Goal: Information Seeking & Learning: Learn about a topic

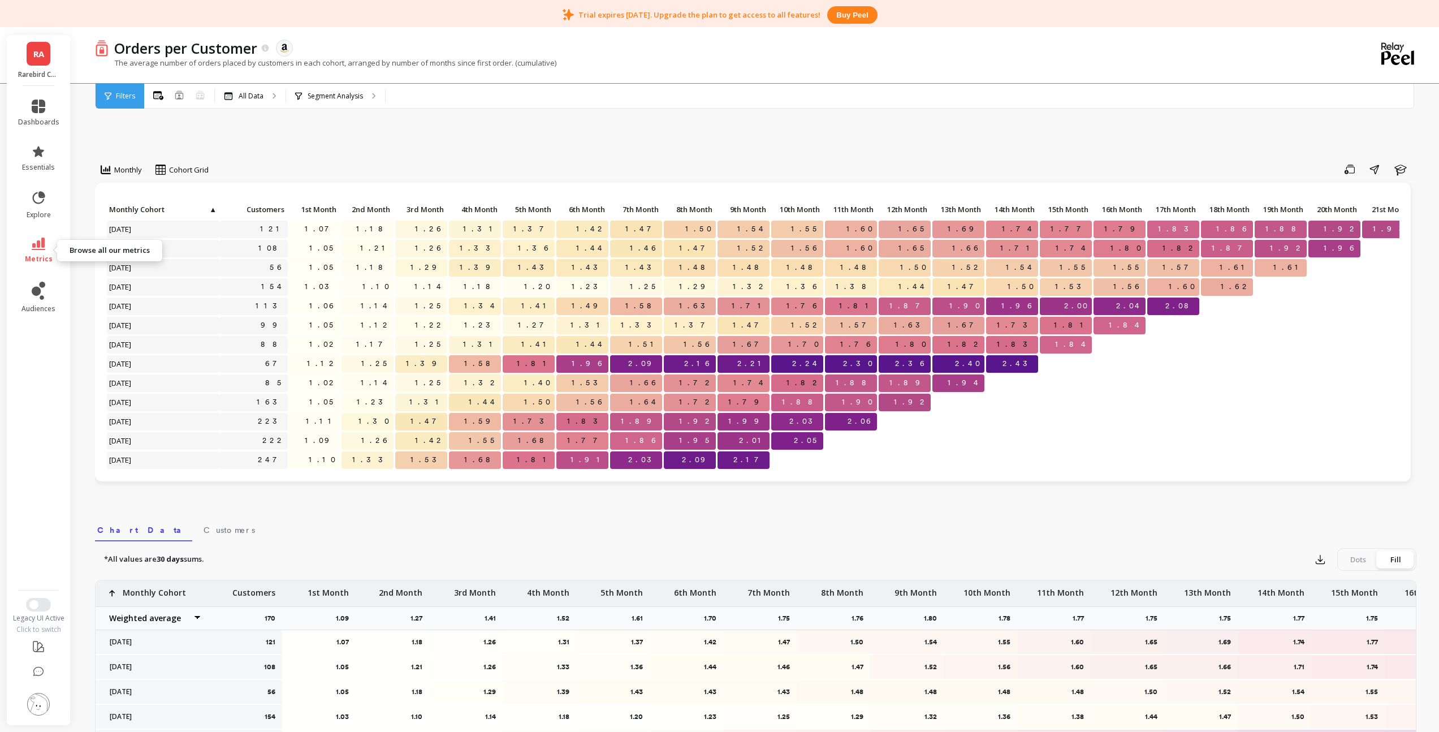
click at [41, 249] on icon at bounding box center [39, 243] width 14 height 12
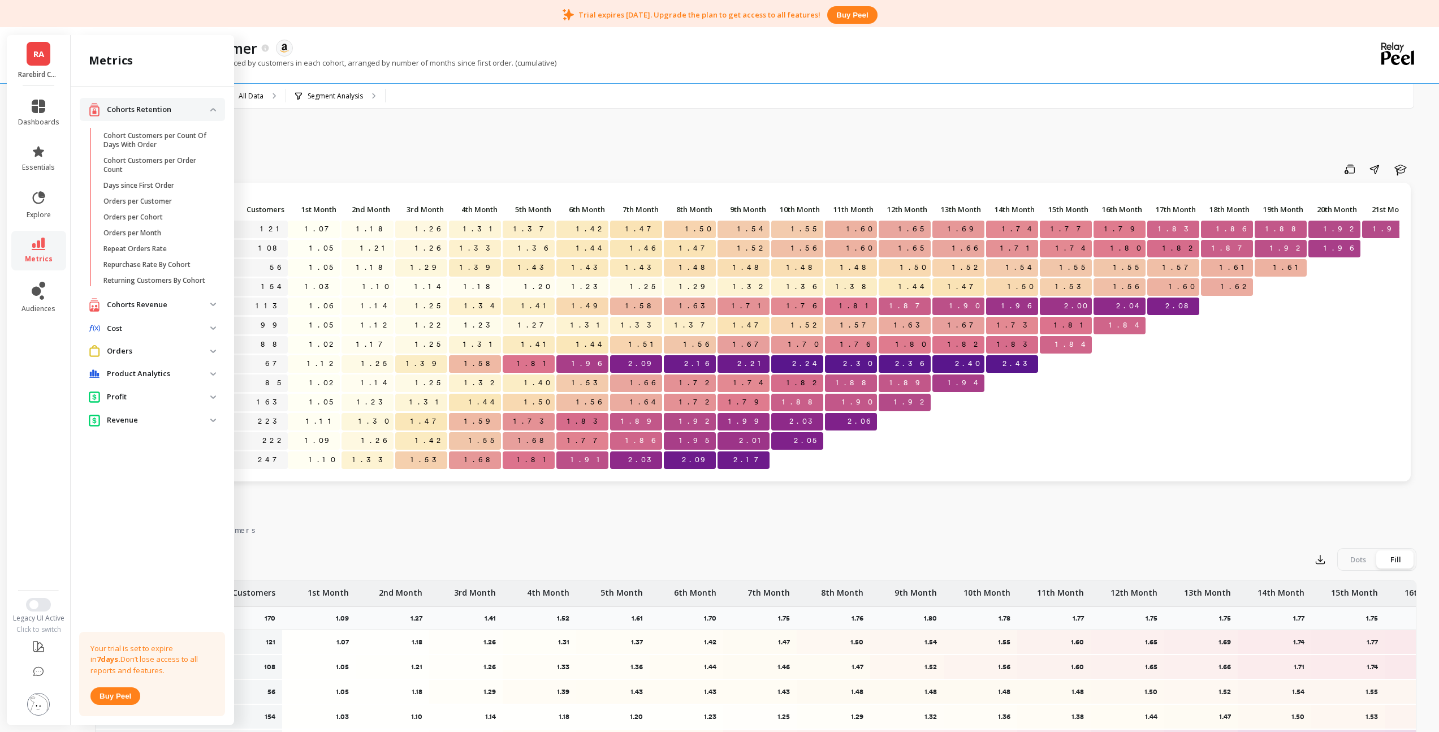
click at [133, 351] on p "Orders" at bounding box center [158, 351] width 103 height 11
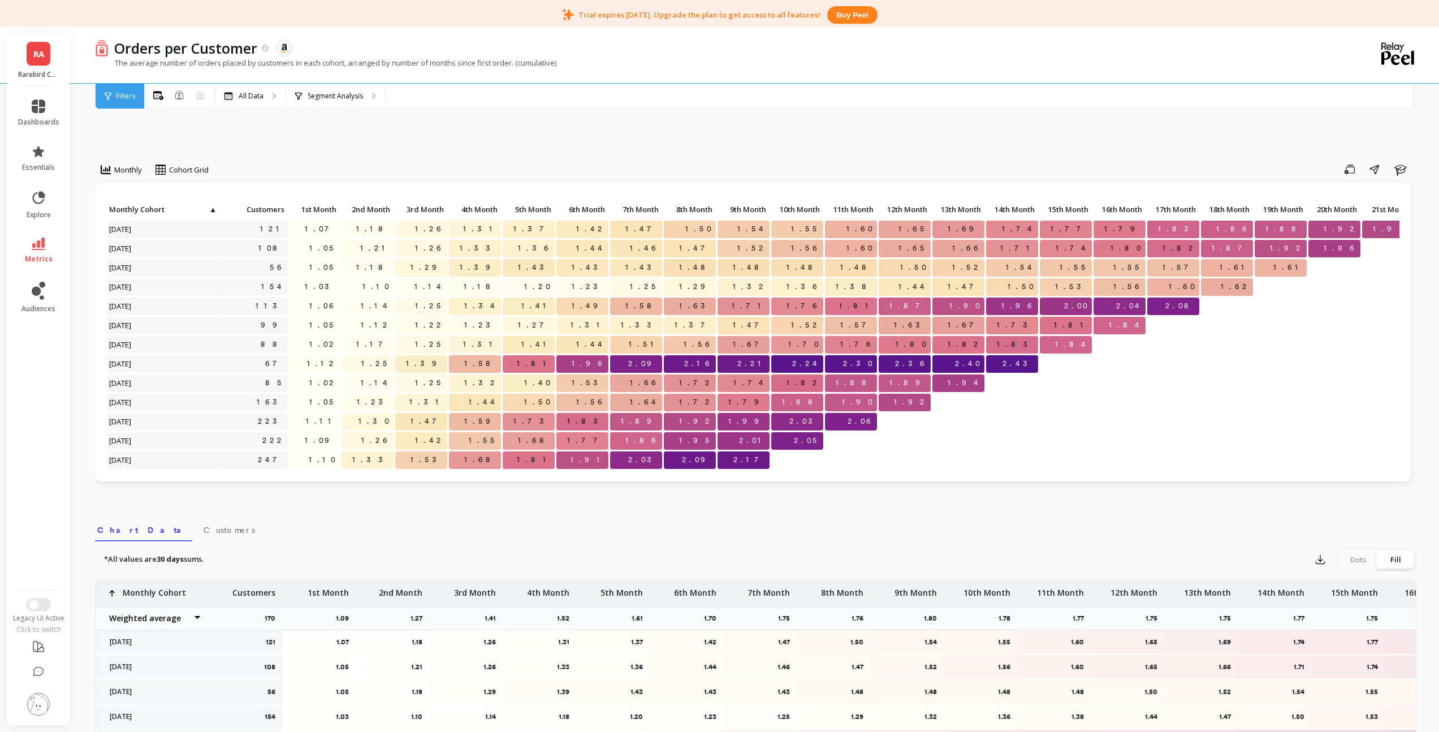
click at [299, 155] on div "Monthly Cohort Grid Save Share Learn Click to create an audience 121 1.07 1.18 …" at bounding box center [756, 521] width 1322 height 893
click at [325, 98] on p "Segment Analysis" at bounding box center [335, 96] width 55 height 9
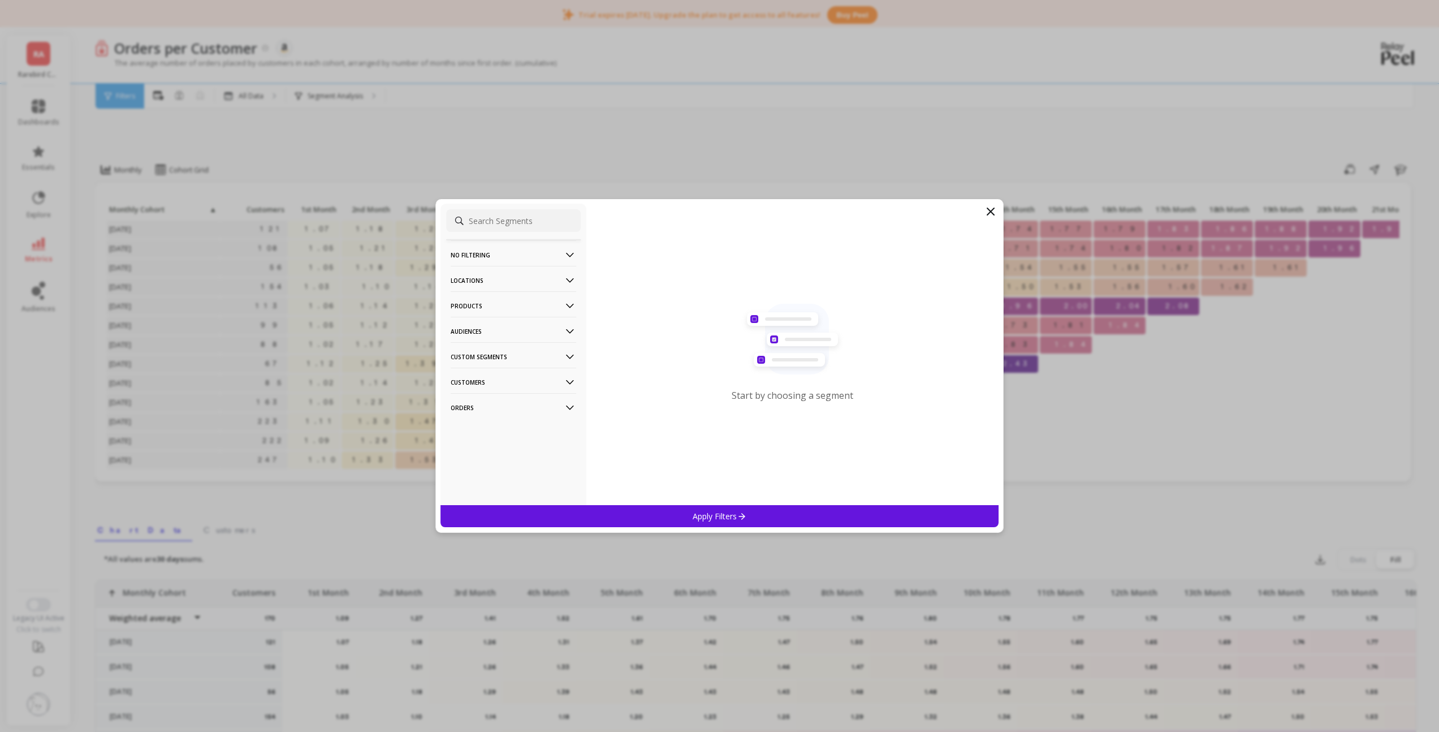
click at [990, 213] on icon at bounding box center [990, 211] width 7 height 7
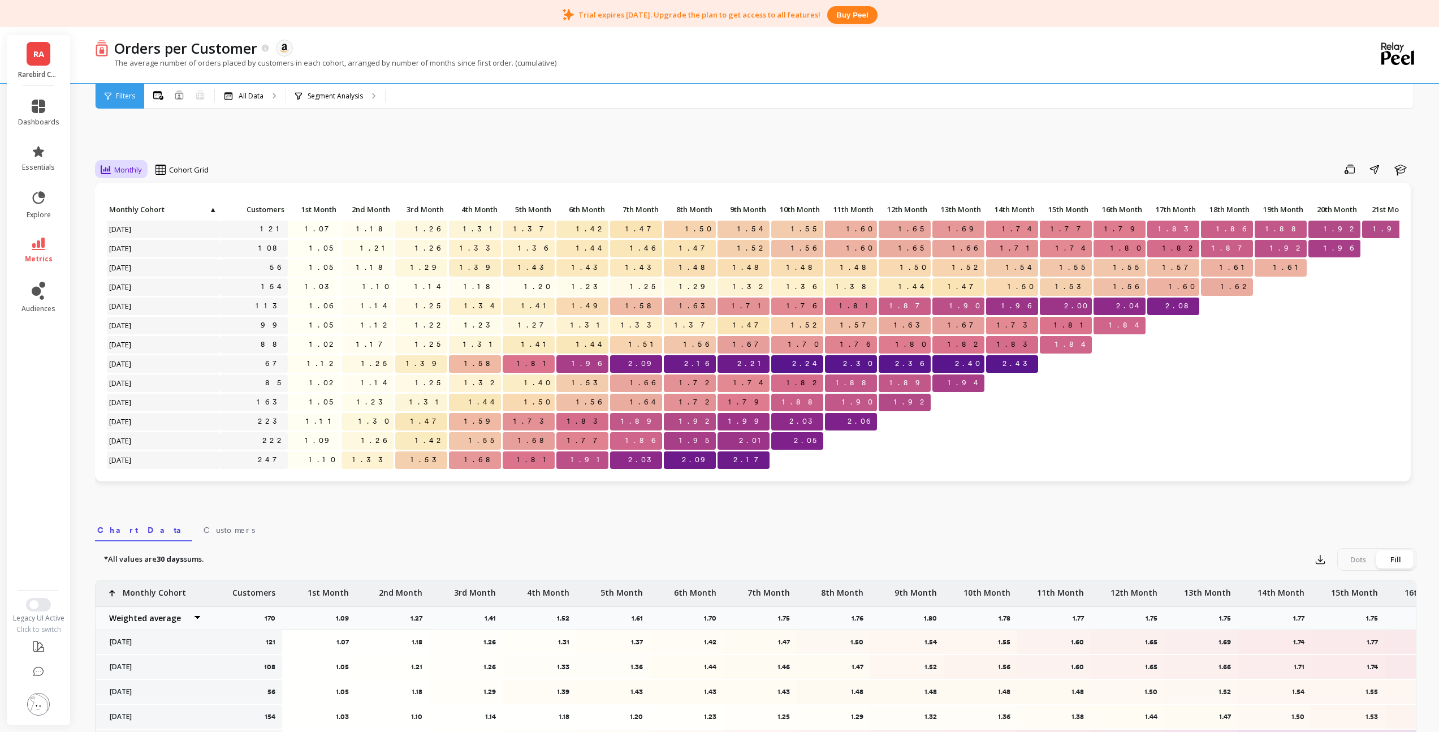
click at [137, 168] on span "Monthly" at bounding box center [128, 170] width 28 height 11
click at [193, 133] on div "Monthly Cohort Grid Save Share Learn Click to create an audience 121 1.07 1.18 …" at bounding box center [756, 521] width 1322 height 893
click at [43, 239] on icon at bounding box center [39, 243] width 14 height 12
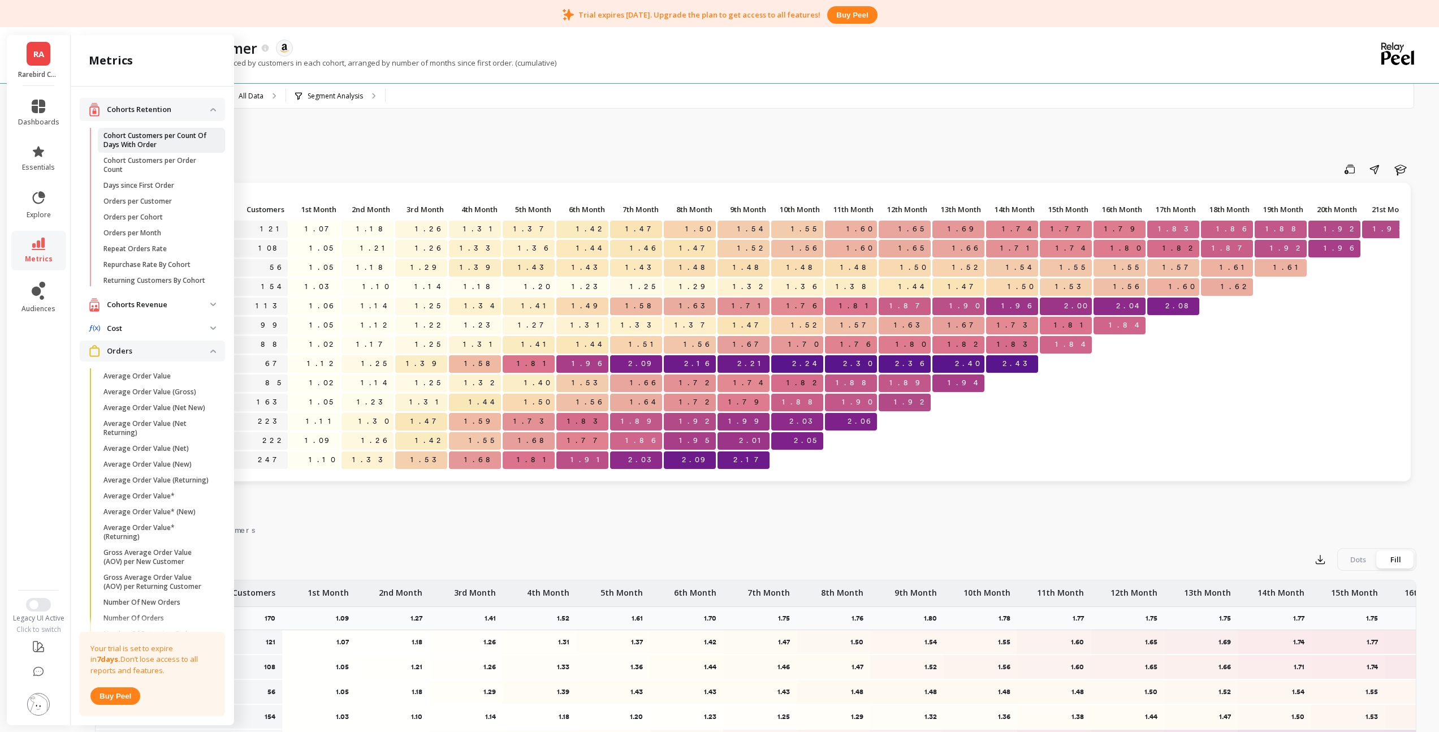
click at [150, 149] on p "Cohort Customers per Count Of Days With Order" at bounding box center [157, 140] width 108 height 18
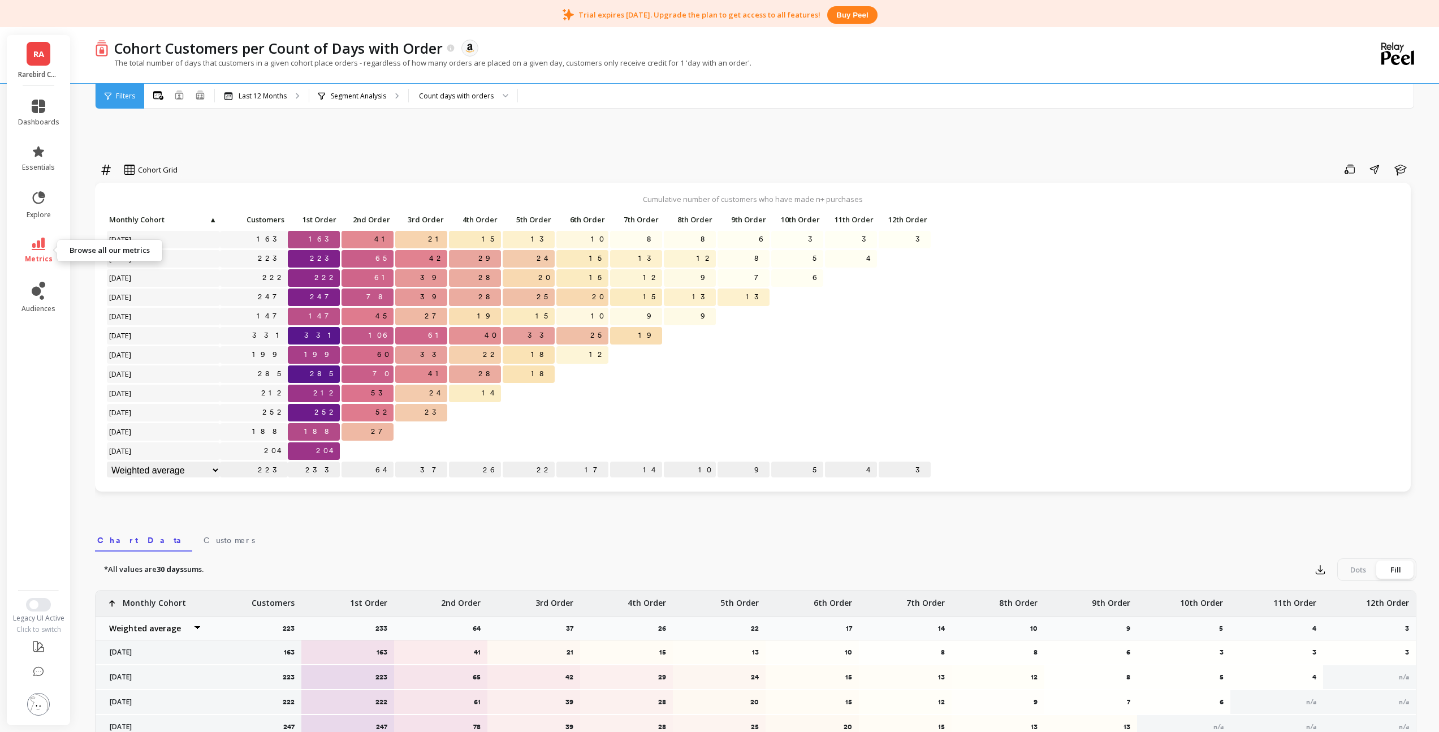
click at [45, 247] on icon at bounding box center [39, 243] width 14 height 12
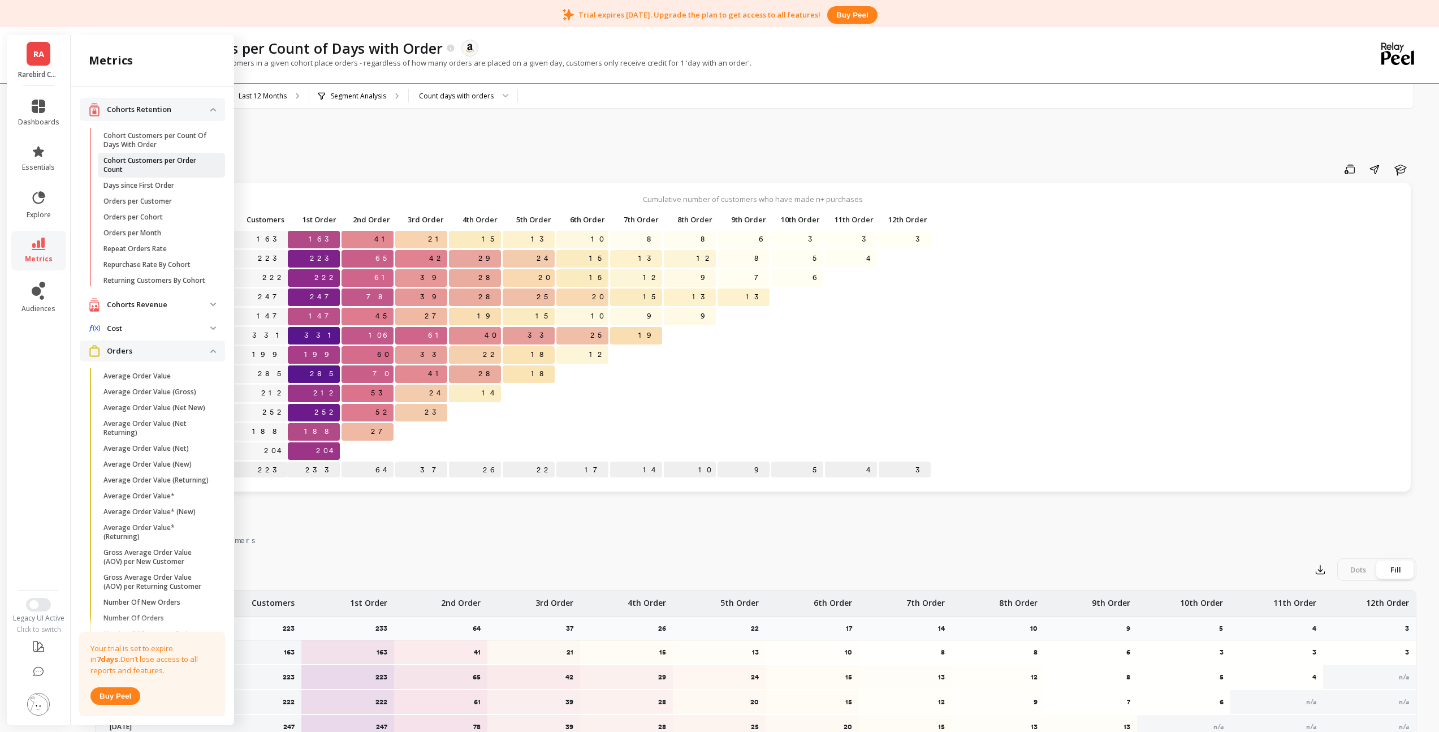
click at [148, 165] on p "Cohort Customers per Order Count" at bounding box center [157, 165] width 108 height 18
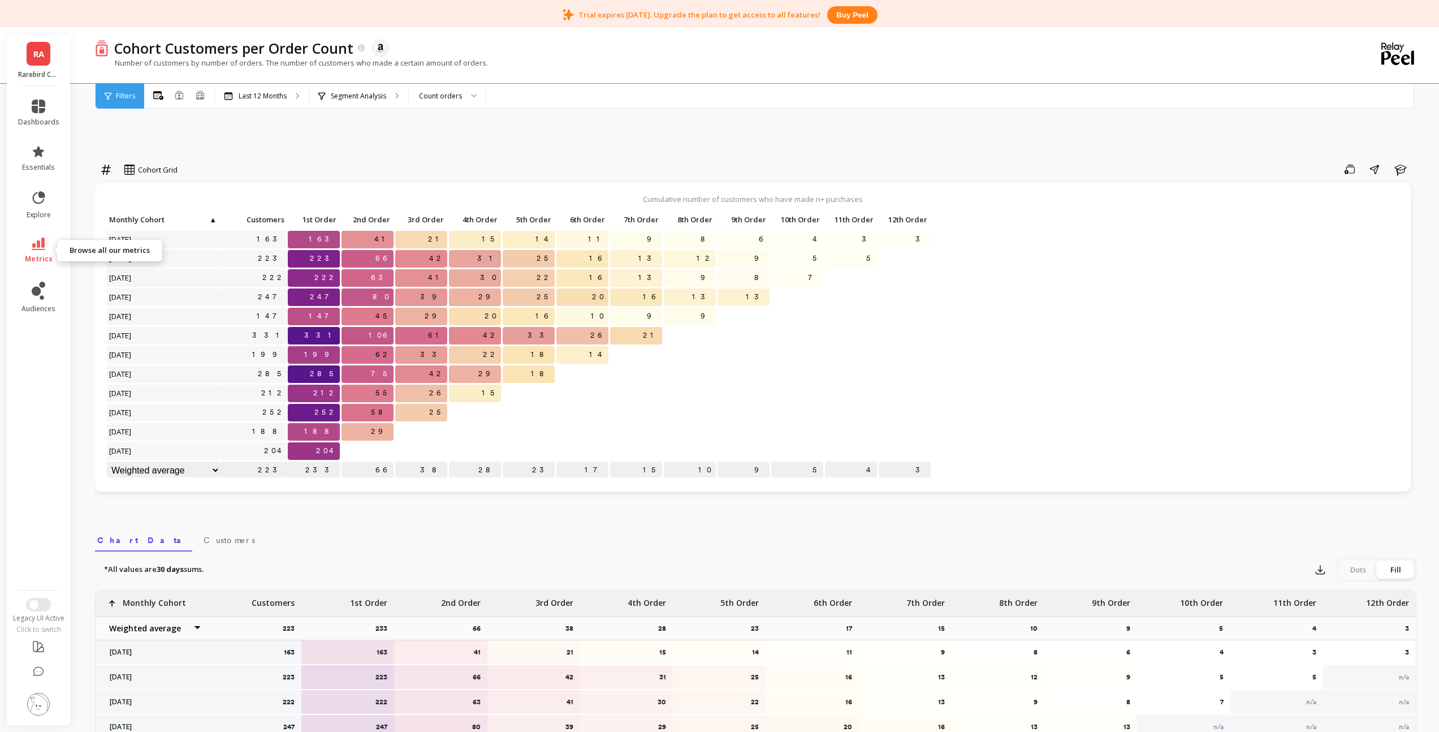
click at [46, 248] on link "metrics" at bounding box center [38, 250] width 41 height 26
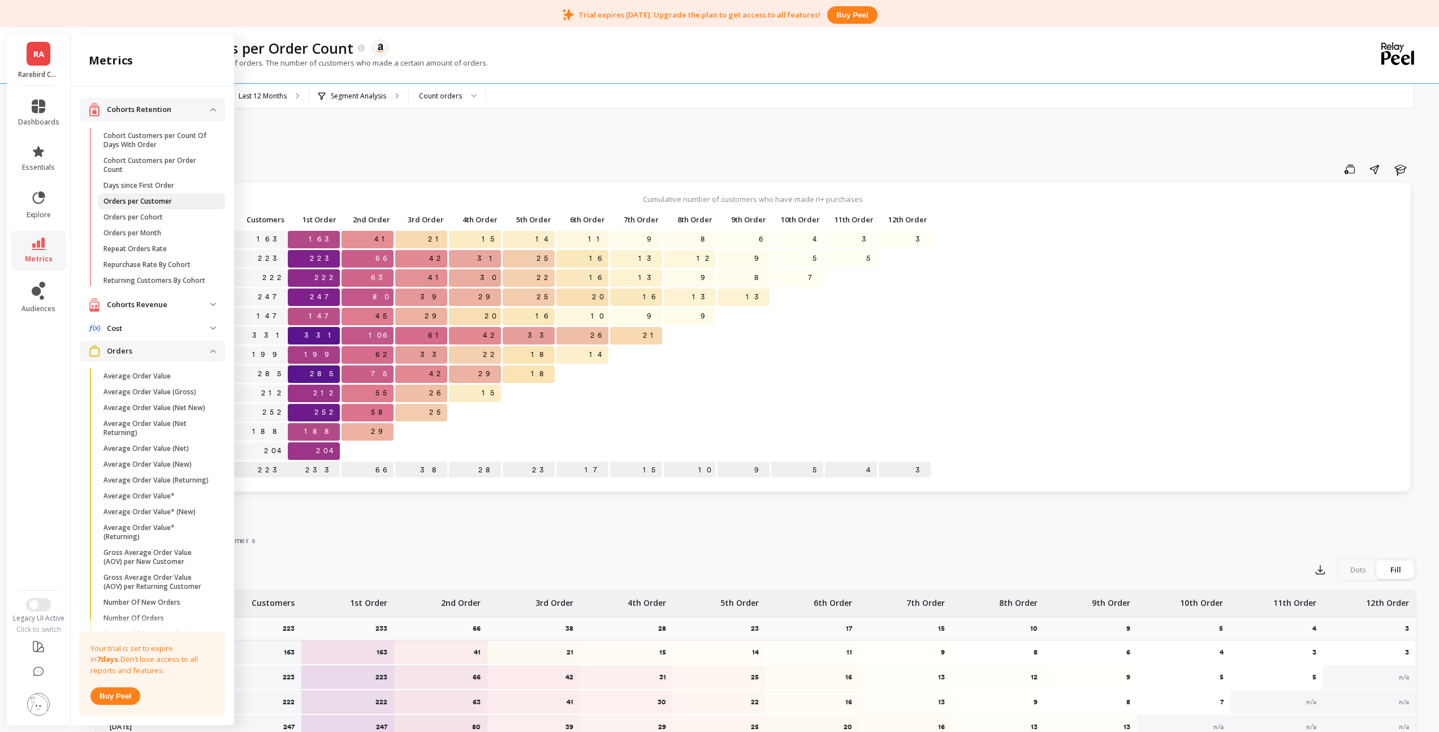
click at [144, 199] on p "Orders per Customer" at bounding box center [137, 201] width 68 height 9
